Goal: Browse casually: Explore the website without a specific task or goal

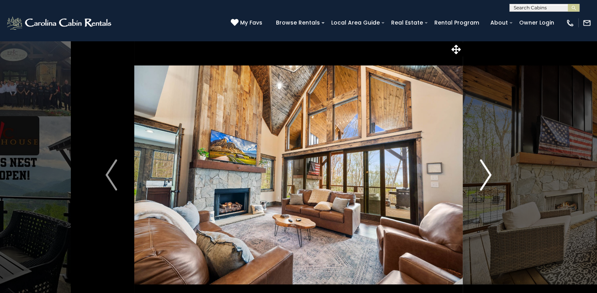
click at [486, 170] on img "Next" at bounding box center [486, 174] width 12 height 31
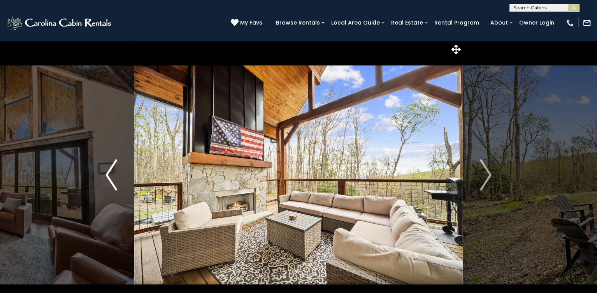
click at [106, 173] on img "Previous" at bounding box center [111, 174] width 12 height 31
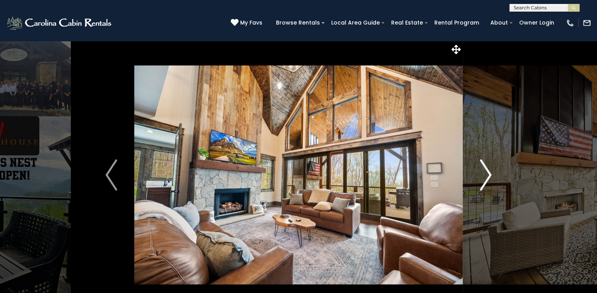
click at [485, 175] on img "Next" at bounding box center [486, 174] width 12 height 31
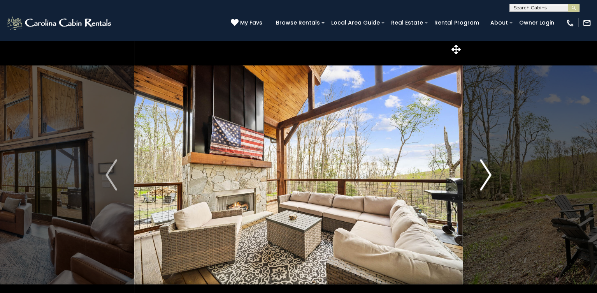
click at [486, 176] on img "Next" at bounding box center [486, 174] width 12 height 31
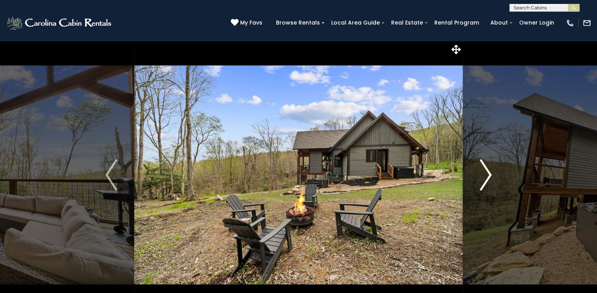
click at [486, 176] on img "Next" at bounding box center [486, 174] width 12 height 31
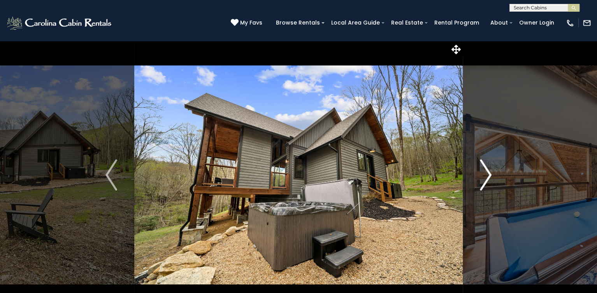
click at [486, 176] on img "Next" at bounding box center [486, 174] width 12 height 31
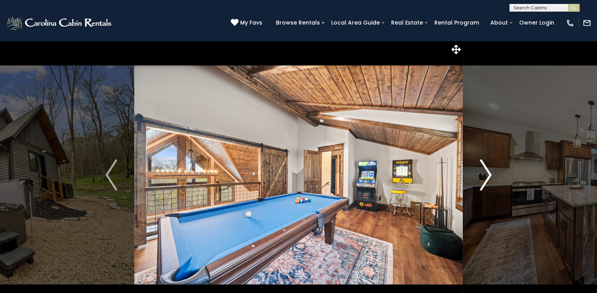
click at [486, 175] on img "Next" at bounding box center [486, 174] width 12 height 31
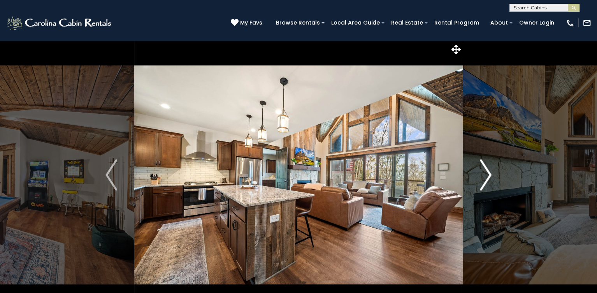
click at [488, 174] on img "Next" at bounding box center [486, 174] width 12 height 31
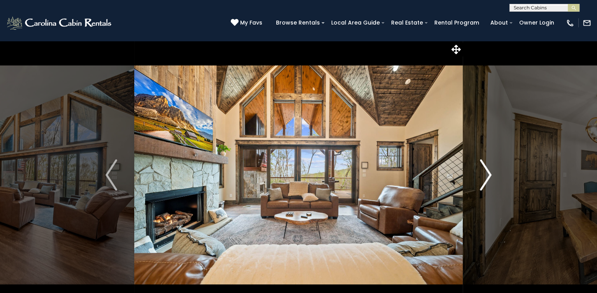
click at [488, 175] on img "Next" at bounding box center [486, 174] width 12 height 31
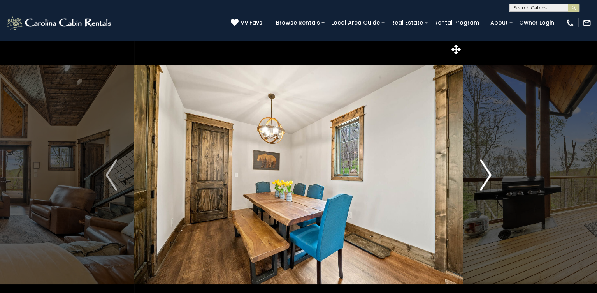
click at [488, 175] on img "Next" at bounding box center [486, 174] width 12 height 31
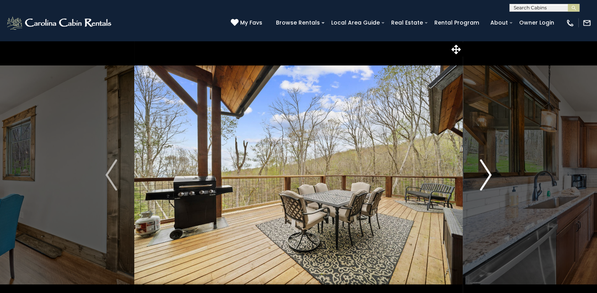
click at [488, 174] on img "Next" at bounding box center [486, 174] width 12 height 31
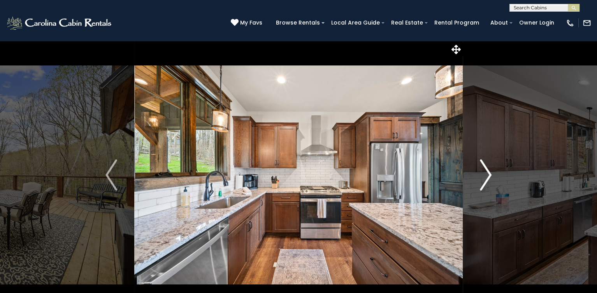
click at [488, 174] on img "Next" at bounding box center [486, 174] width 12 height 31
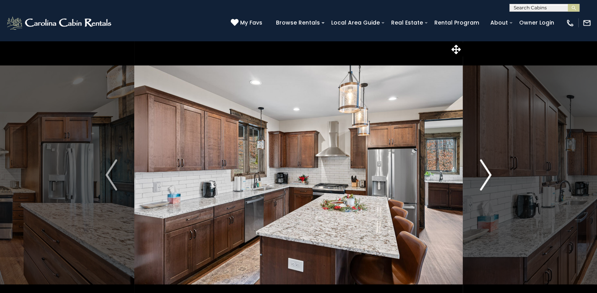
click at [488, 174] on img "Next" at bounding box center [486, 174] width 12 height 31
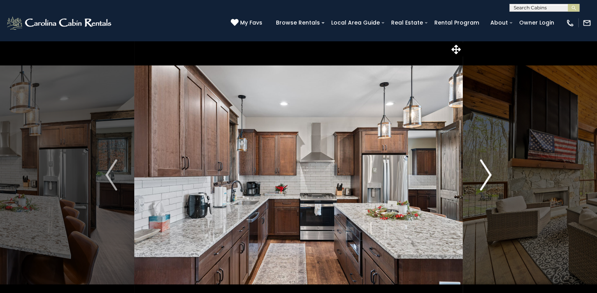
click at [489, 174] on img "Next" at bounding box center [486, 174] width 12 height 31
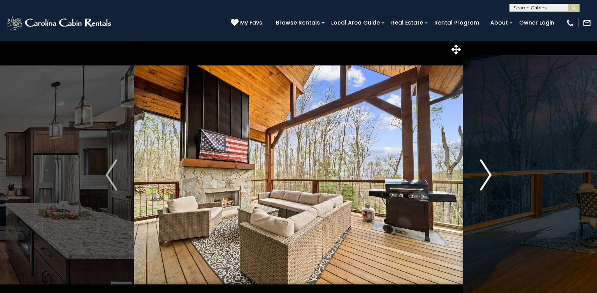
click at [489, 174] on img "Next" at bounding box center [486, 174] width 12 height 31
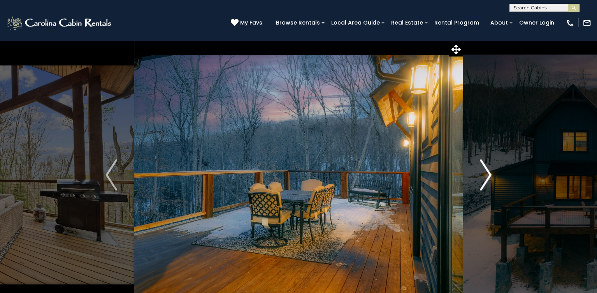
click at [489, 174] on img "Next" at bounding box center [486, 174] width 12 height 31
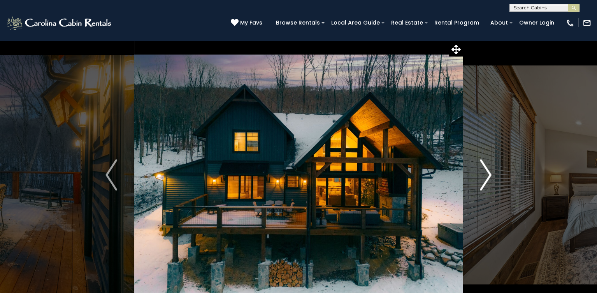
click at [489, 174] on img "Next" at bounding box center [486, 174] width 12 height 31
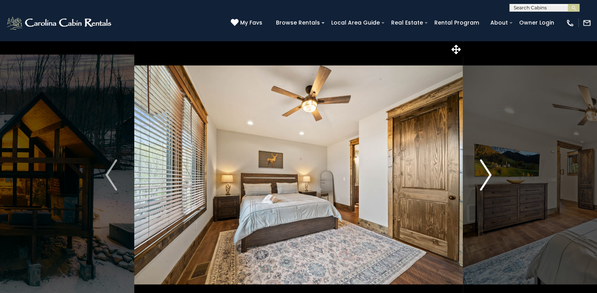
click at [489, 174] on img "Next" at bounding box center [486, 174] width 12 height 31
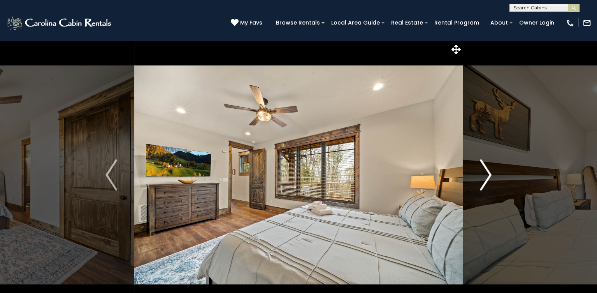
click at [489, 174] on img "Next" at bounding box center [486, 174] width 12 height 31
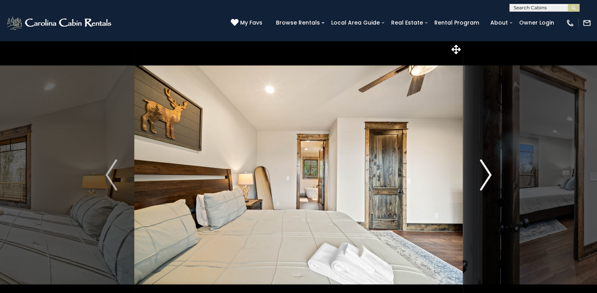
click at [489, 174] on img "Next" at bounding box center [486, 174] width 12 height 31
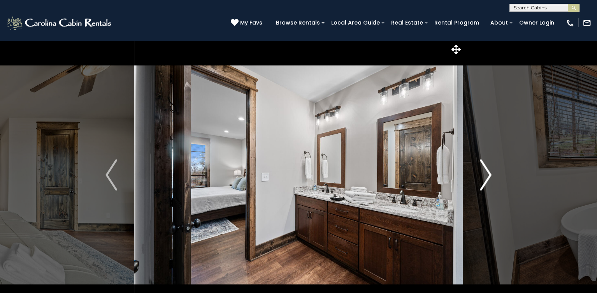
click at [489, 174] on img "Next" at bounding box center [486, 174] width 12 height 31
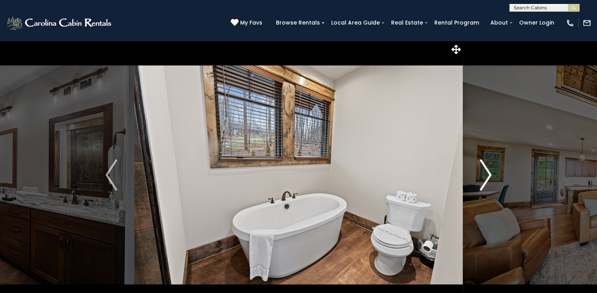
click at [489, 174] on img "Next" at bounding box center [486, 174] width 12 height 31
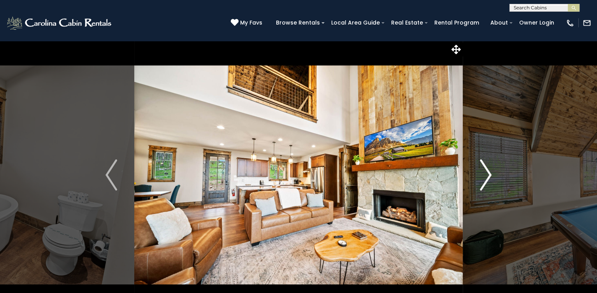
click at [488, 174] on img "Next" at bounding box center [486, 174] width 12 height 31
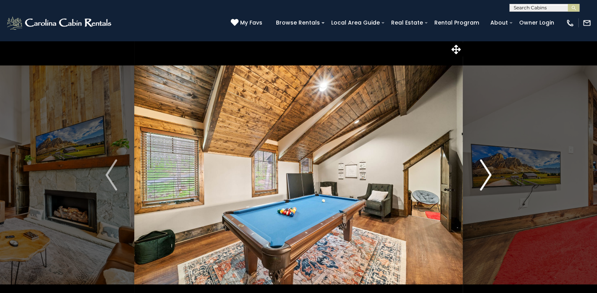
click at [488, 174] on img "Next" at bounding box center [486, 174] width 12 height 31
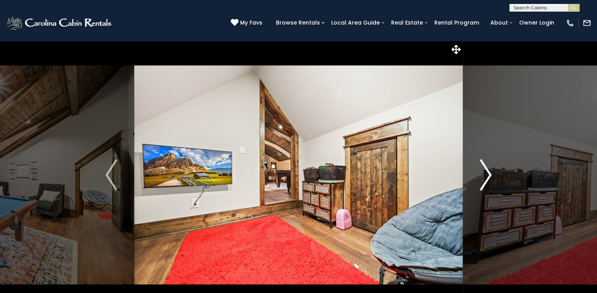
click at [488, 174] on img "Next" at bounding box center [486, 174] width 12 height 31
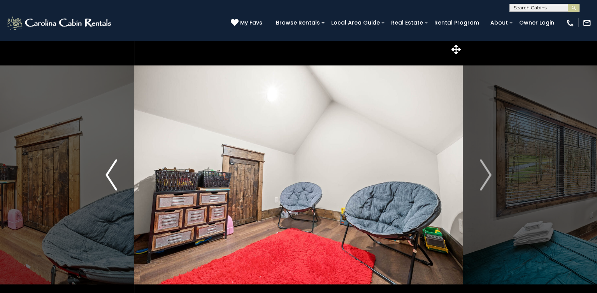
click at [105, 174] on img "Previous" at bounding box center [111, 174] width 12 height 31
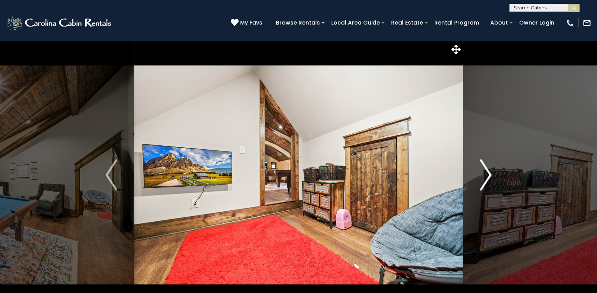
click at [488, 174] on img "Next" at bounding box center [486, 174] width 12 height 31
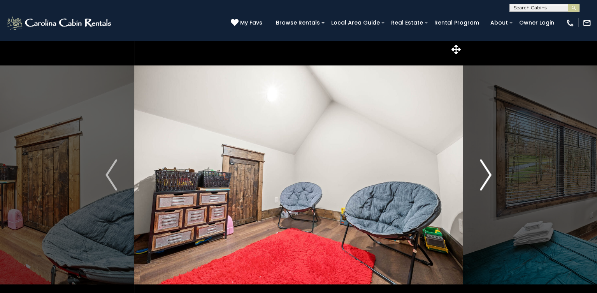
click at [488, 174] on img "Next" at bounding box center [486, 174] width 12 height 31
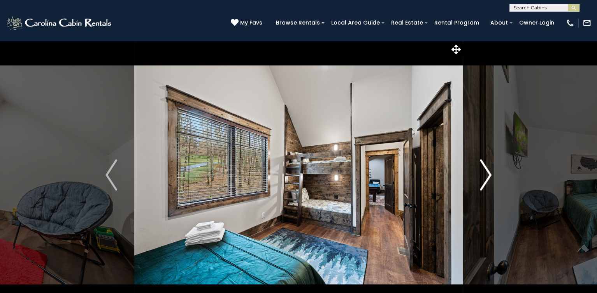
click at [488, 174] on img "Next" at bounding box center [486, 174] width 12 height 31
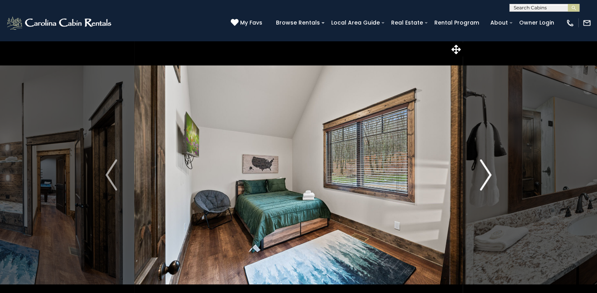
click at [488, 174] on img "Next" at bounding box center [486, 174] width 12 height 31
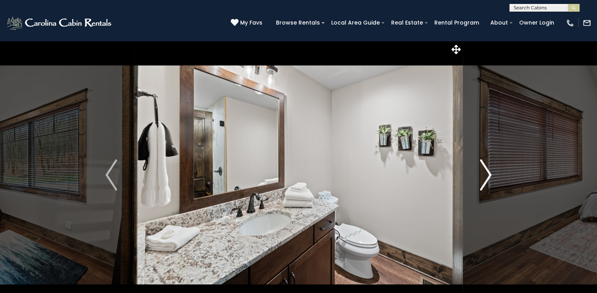
click at [488, 174] on img "Next" at bounding box center [486, 174] width 12 height 31
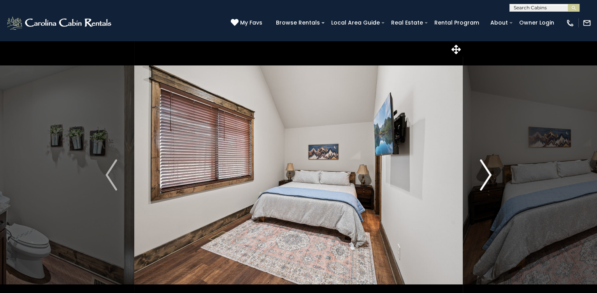
click at [488, 174] on img "Next" at bounding box center [486, 174] width 12 height 31
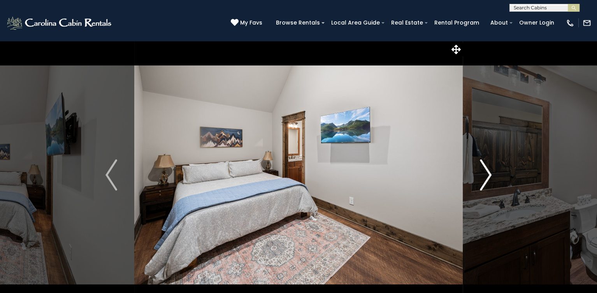
click at [488, 174] on img "Next" at bounding box center [486, 174] width 12 height 31
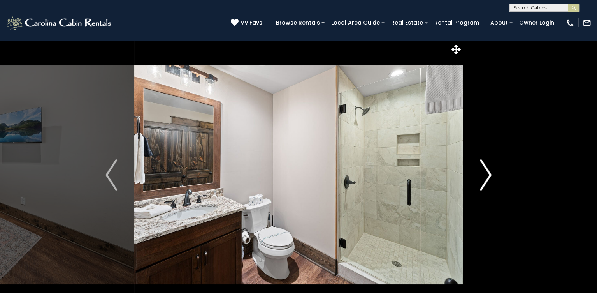
click at [488, 174] on img "Next" at bounding box center [486, 174] width 12 height 31
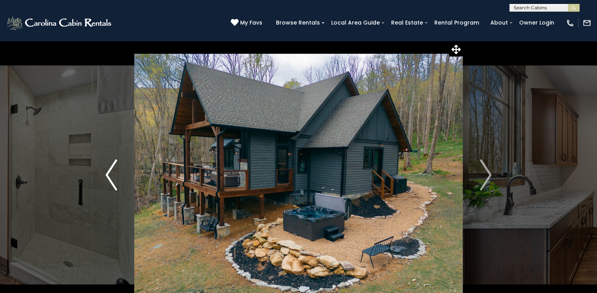
click at [109, 174] on img "Previous" at bounding box center [111, 174] width 12 height 31
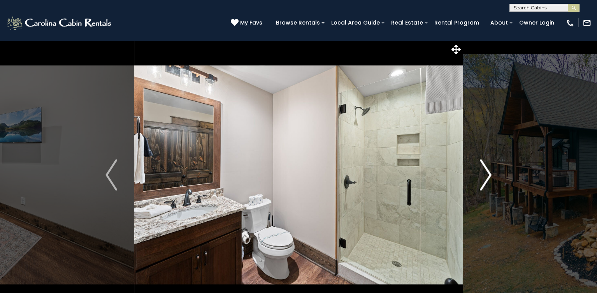
click at [486, 173] on img "Next" at bounding box center [486, 174] width 12 height 31
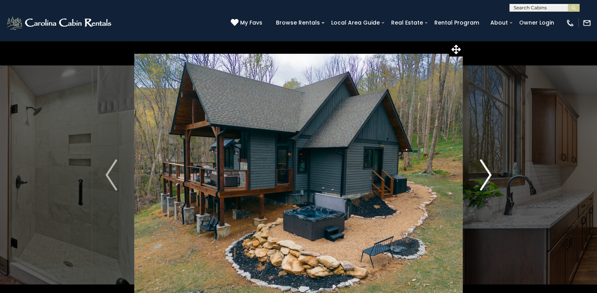
click at [487, 173] on img "Next" at bounding box center [486, 174] width 12 height 31
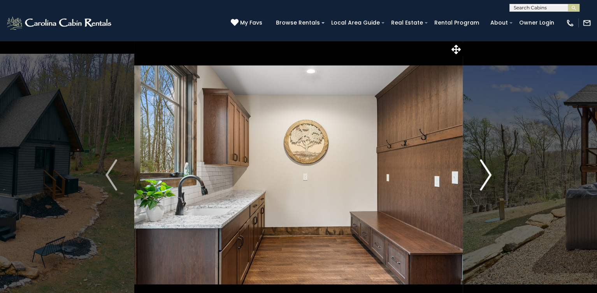
click at [487, 173] on img "Next" at bounding box center [486, 174] width 12 height 31
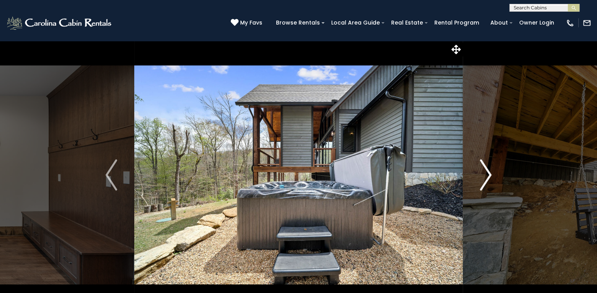
click at [487, 173] on img "Next" at bounding box center [486, 174] width 12 height 31
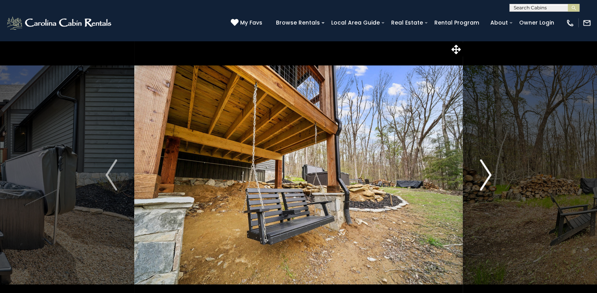
click at [487, 173] on img "Next" at bounding box center [486, 174] width 12 height 31
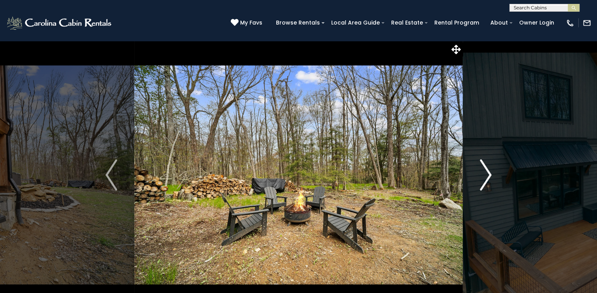
click at [487, 173] on img "Next" at bounding box center [486, 174] width 12 height 31
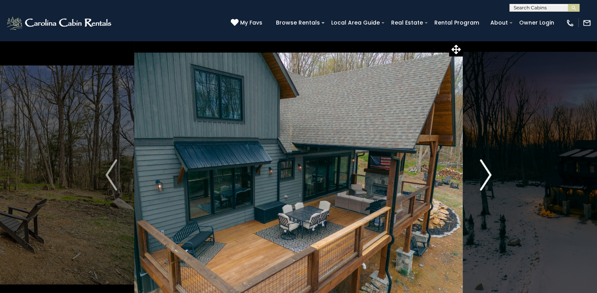
click at [487, 173] on img "Next" at bounding box center [486, 174] width 12 height 31
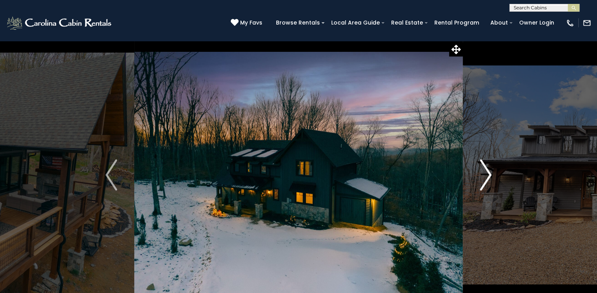
click at [487, 175] on img "Next" at bounding box center [486, 174] width 12 height 31
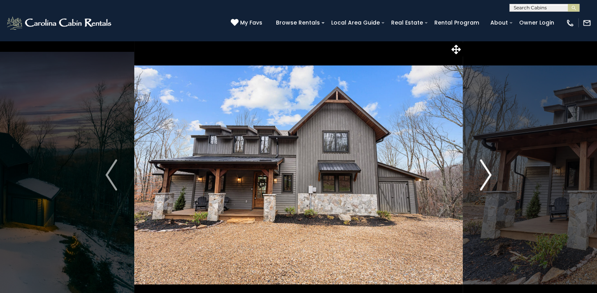
click at [488, 175] on img "Next" at bounding box center [486, 174] width 12 height 31
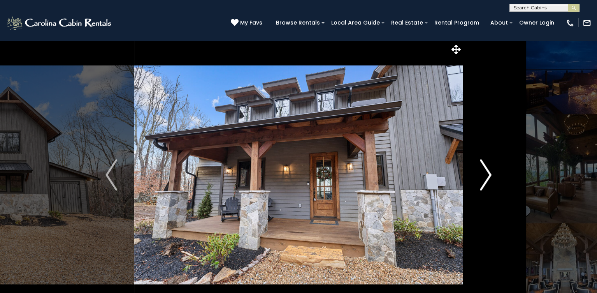
click at [488, 175] on img "Next" at bounding box center [486, 174] width 12 height 31
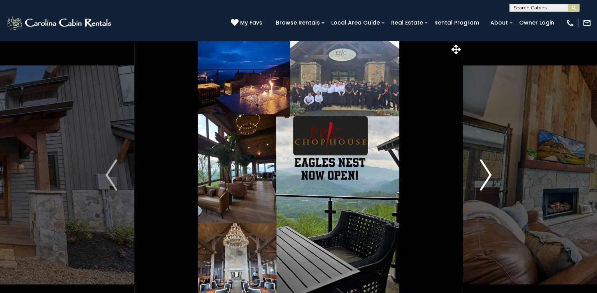
click at [487, 174] on img "Next" at bounding box center [486, 174] width 12 height 31
